Goal: Task Accomplishment & Management: Complete application form

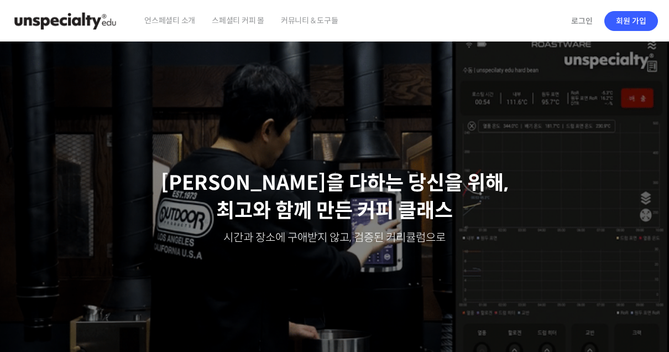
click at [642, 25] on link "회원 가입" at bounding box center [632, 21] width 54 height 20
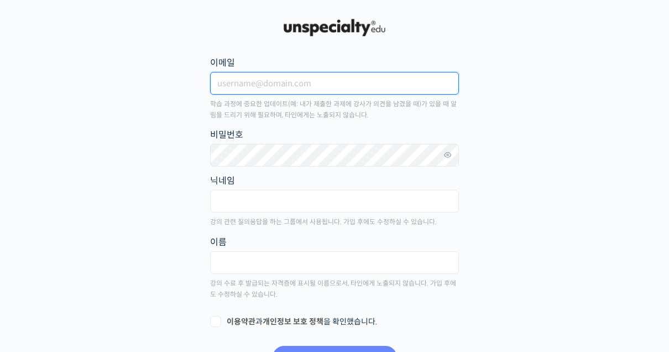
click at [414, 79] on input "이메일" at bounding box center [334, 83] width 249 height 23
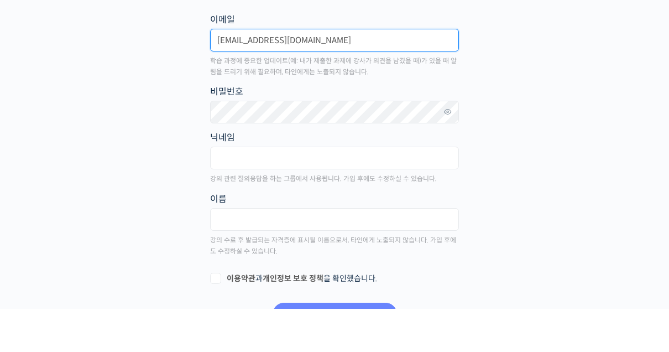
type input "iham7872@naver.com"
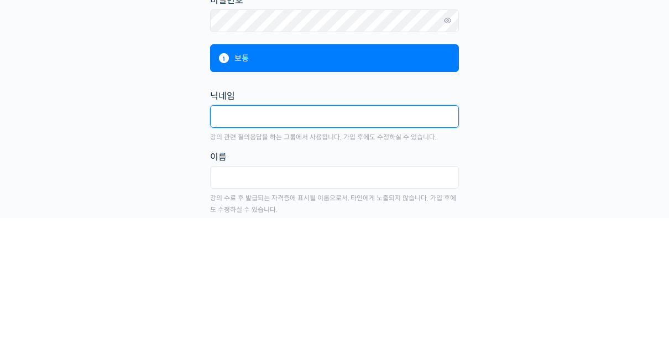
click at [397, 240] on input "text" at bounding box center [334, 251] width 249 height 23
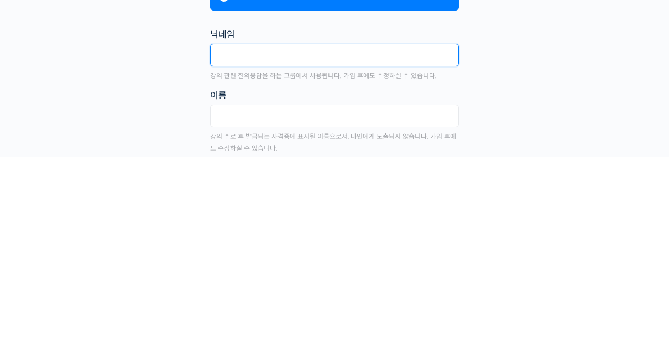
scroll to position [6, 0]
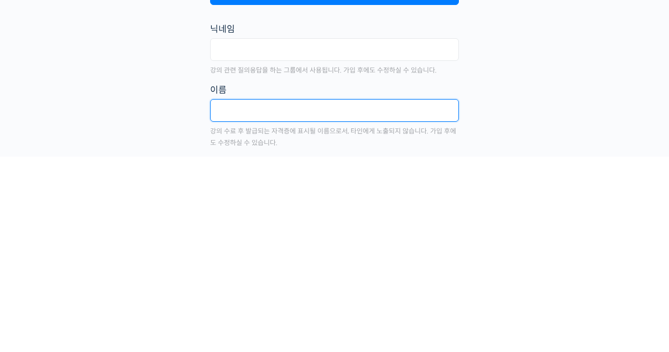
click at [237, 294] on input "text" at bounding box center [334, 305] width 249 height 23
type input "임현준"
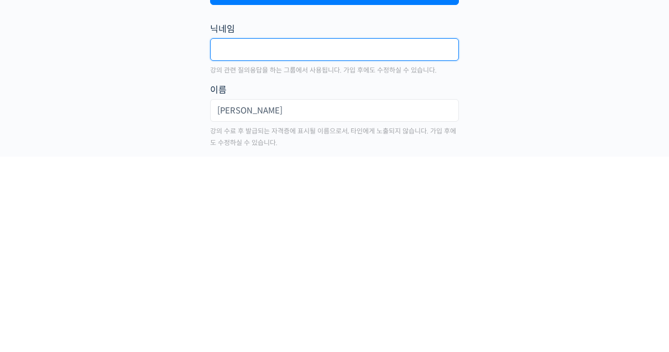
click at [427, 233] on input "text" at bounding box center [334, 244] width 249 height 23
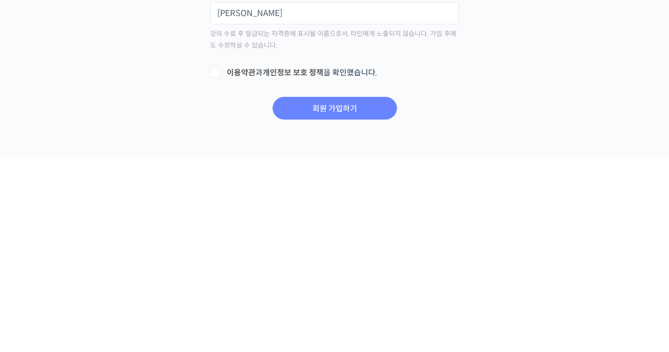
scroll to position [104, 0]
type input "애플애플애플"
click at [221, 262] on label "이용약관 과 개인정보 보호 정책 을 확인했습니다." at bounding box center [334, 267] width 249 height 11
click at [217, 262] on input "이용약관 과 개인정보 보호 정책 을 확인했습니다." at bounding box center [213, 265] width 7 height 7
checkbox input "true"
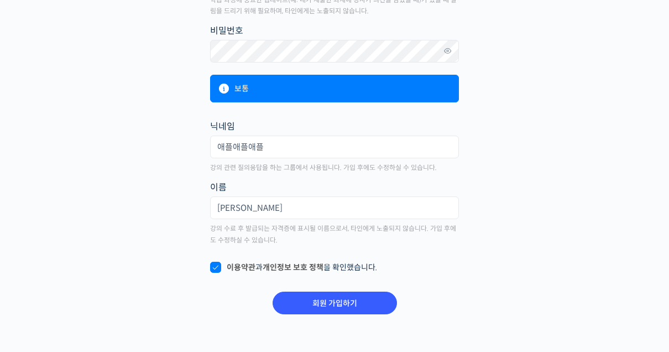
click at [323, 300] on input "회원 가입하기" at bounding box center [335, 303] width 124 height 23
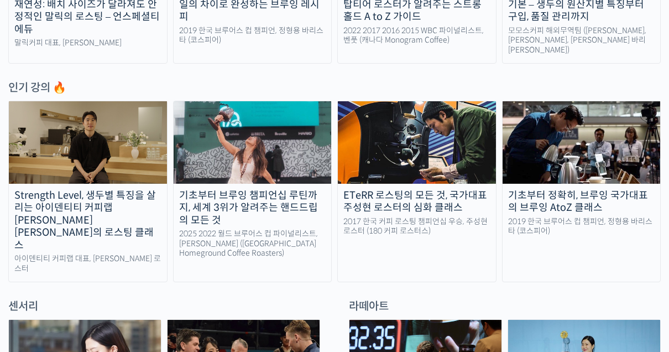
scroll to position [534, 0]
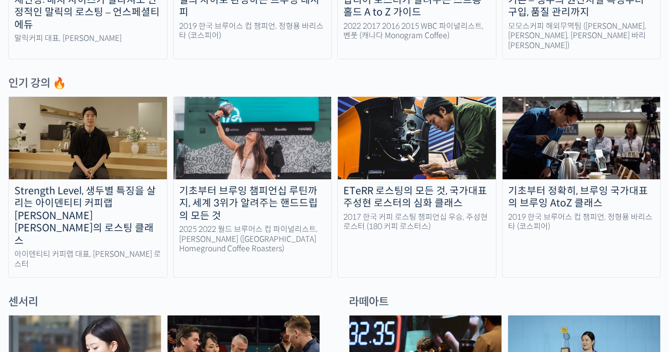
click at [302, 185] on div "기초부터 브루잉 챔피언십 루틴까지, 세계 3위가 알려주는 핸드드립의 모든 것" at bounding box center [253, 204] width 158 height 38
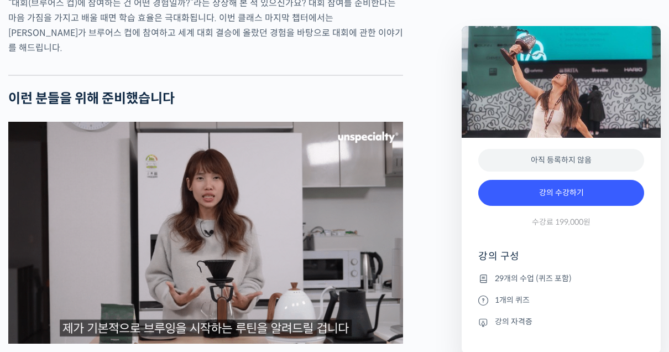
scroll to position [2510, 0]
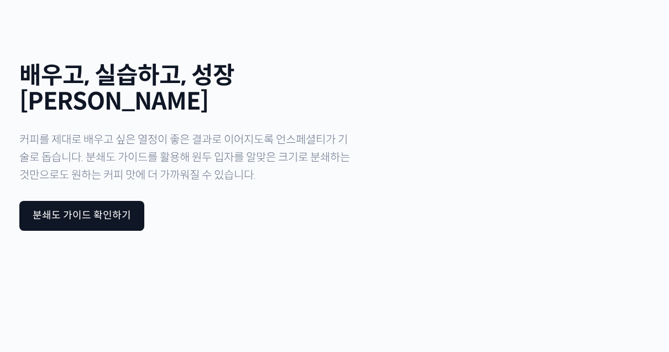
scroll to position [3752, 0]
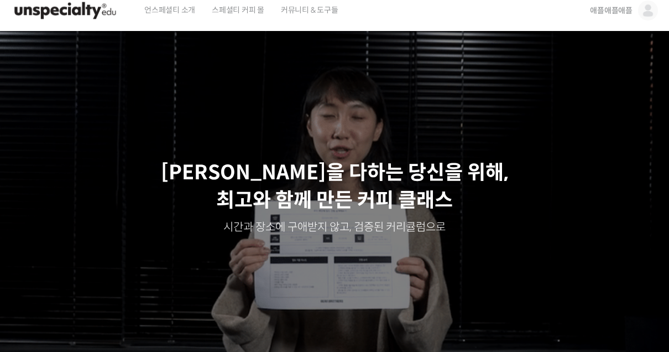
scroll to position [0, 0]
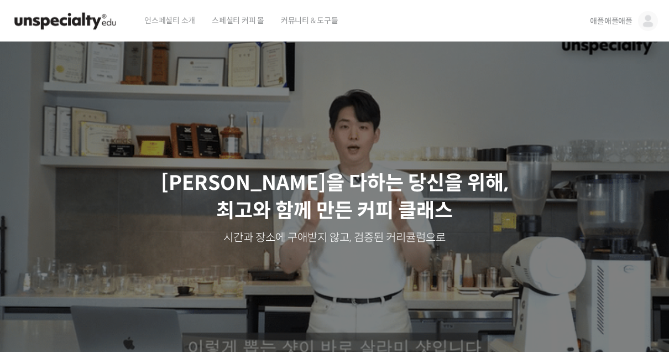
click at [242, 25] on span "스페셜티 커피 몰" at bounding box center [238, 20] width 53 height 42
